Goal: Task Accomplishment & Management: Manage account settings

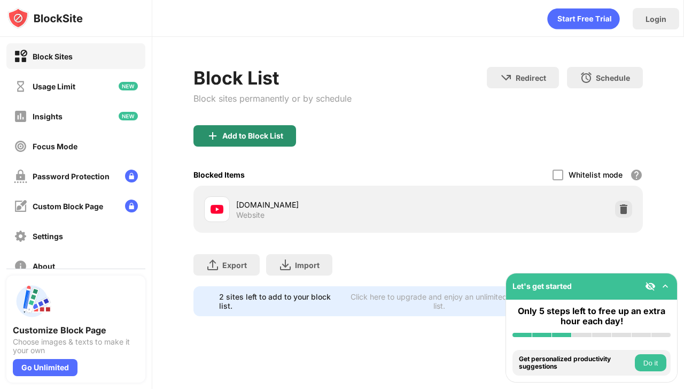
click at [271, 130] on div "Add to Block List" at bounding box center [245, 135] width 103 height 21
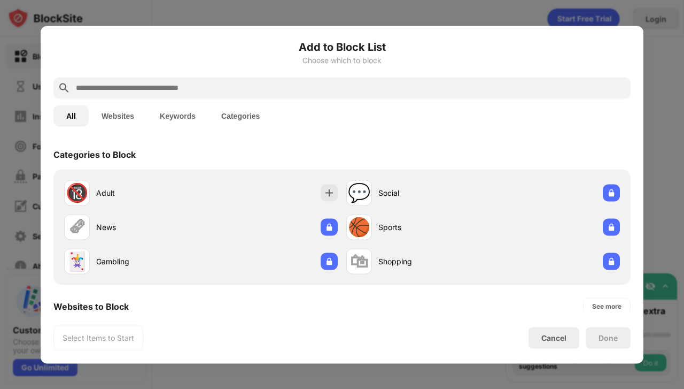
click at [281, 90] on input "text" at bounding box center [351, 87] width 552 height 13
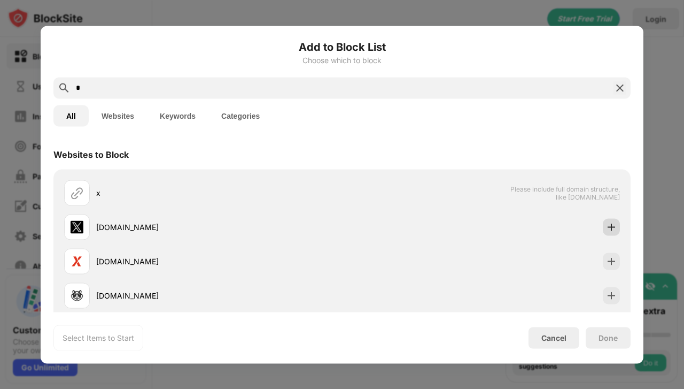
type input "*"
click at [606, 226] on img at bounding box center [611, 226] width 11 height 11
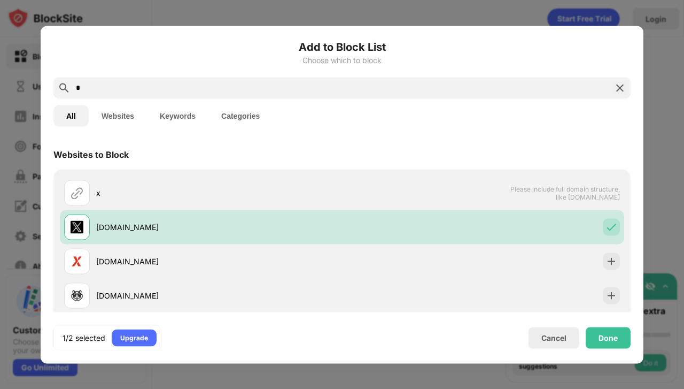
click at [251, 83] on input "*" at bounding box center [342, 87] width 535 height 13
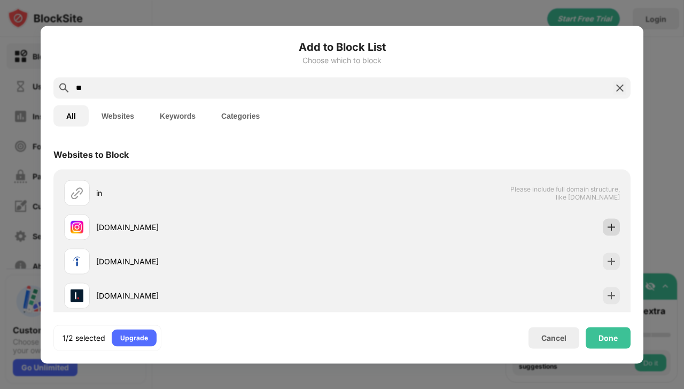
type input "**"
click at [606, 229] on img at bounding box center [611, 226] width 11 height 11
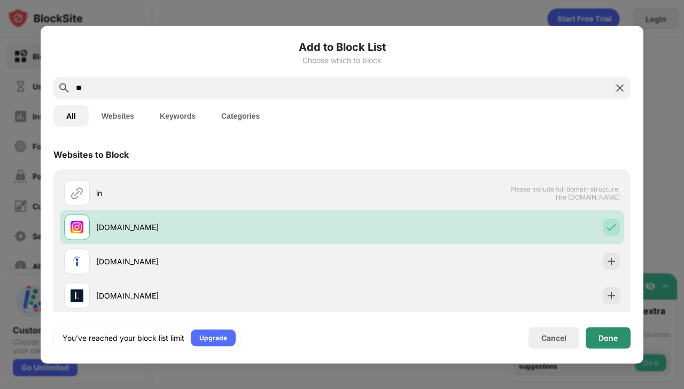
click at [617, 340] on div "Done" at bounding box center [608, 337] width 19 height 9
